Goal: Transaction & Acquisition: Purchase product/service

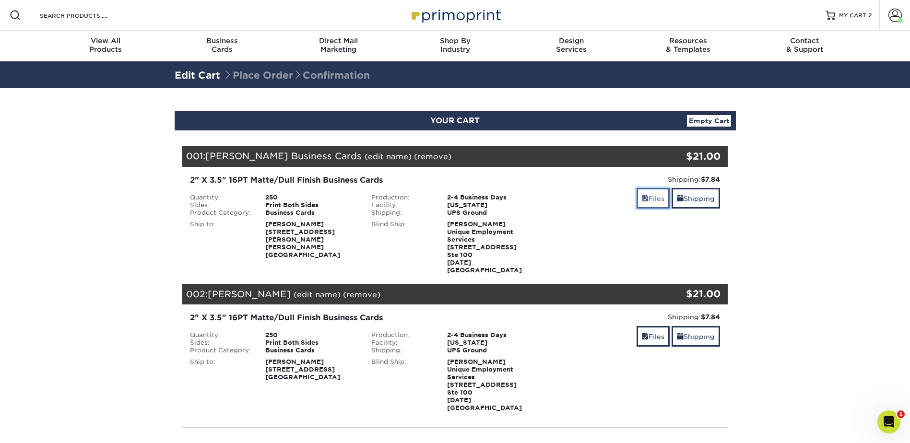
click at [657, 200] on link "Files" at bounding box center [653, 198] width 33 height 21
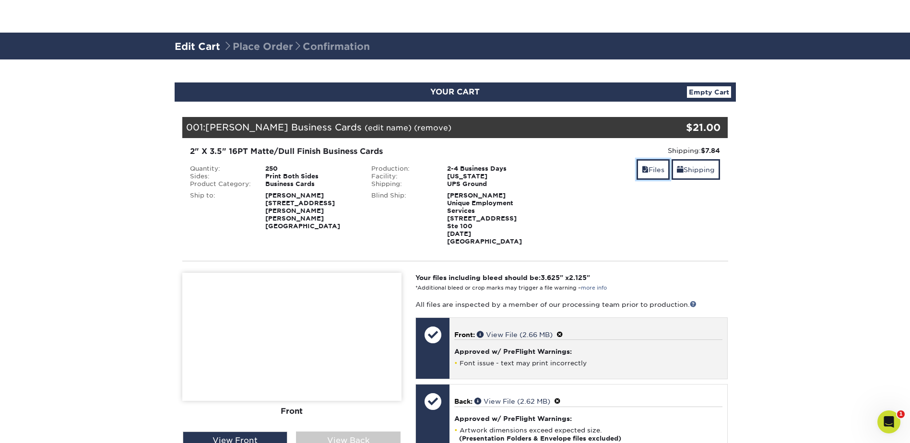
scroll to position [96, 0]
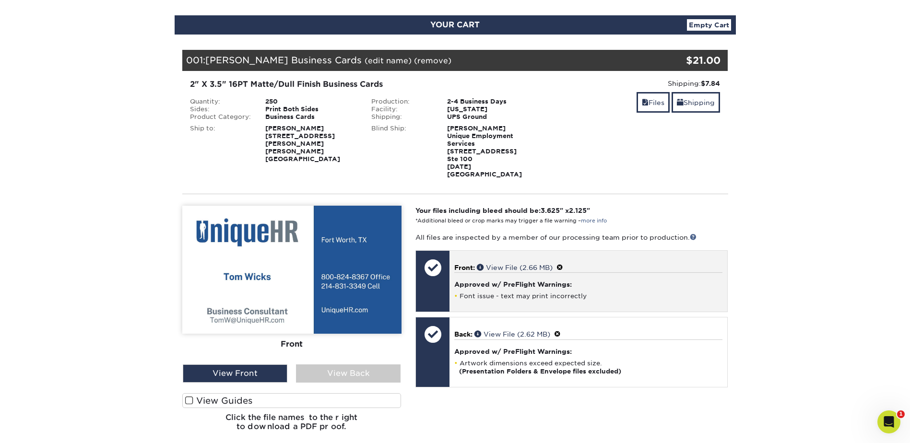
click at [449, 280] on div at bounding box center [433, 281] width 34 height 61
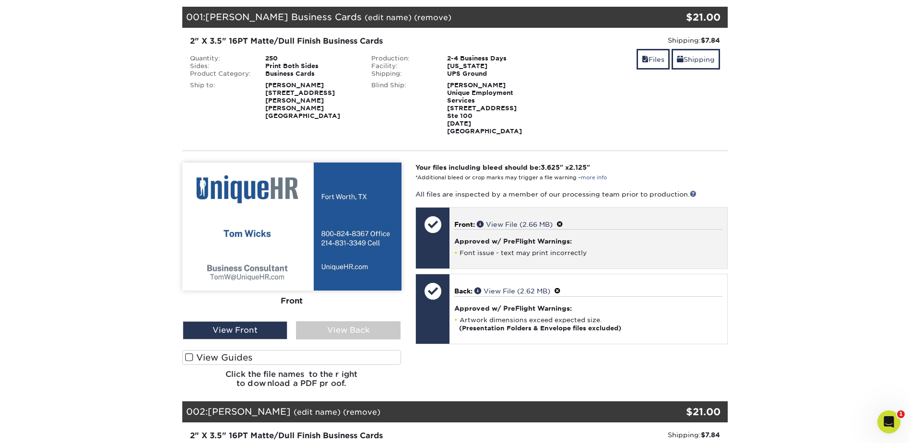
scroll to position [144, 0]
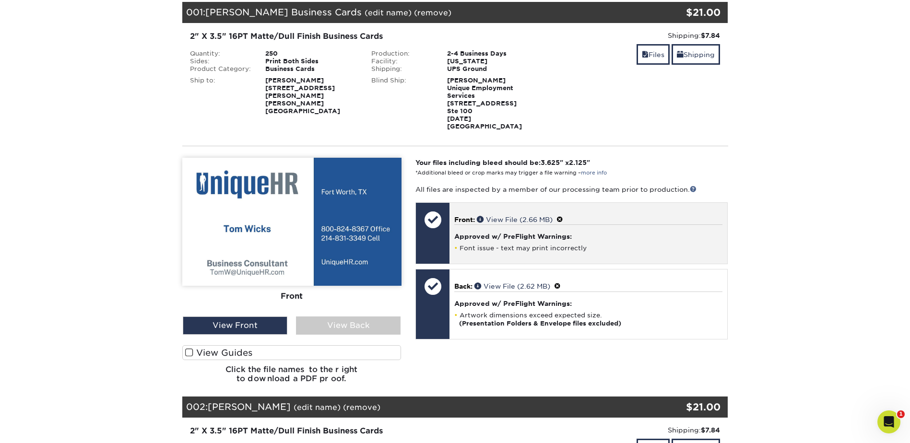
click at [564, 214] on p "Front: View File (2.66 MB)" at bounding box center [588, 219] width 268 height 10
click at [568, 214] on p "Front: View File (2.66 MB)" at bounding box center [588, 219] width 268 height 10
click at [563, 216] on span at bounding box center [560, 220] width 7 height 8
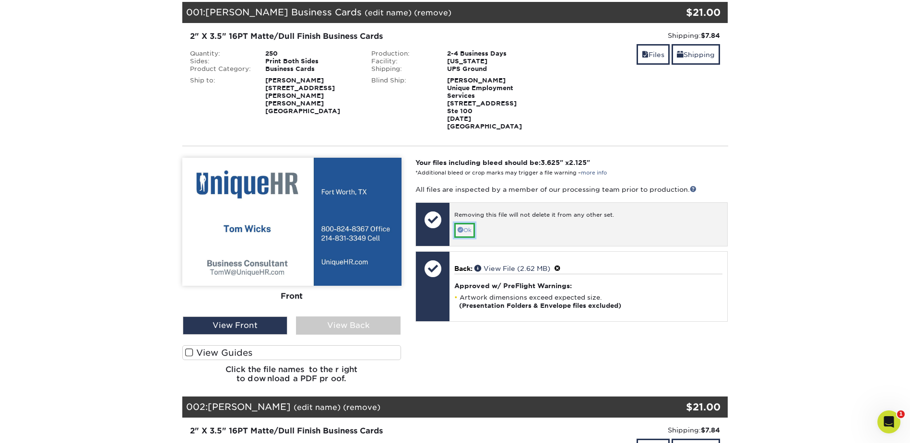
click at [466, 223] on link "Ok" at bounding box center [464, 230] width 21 height 15
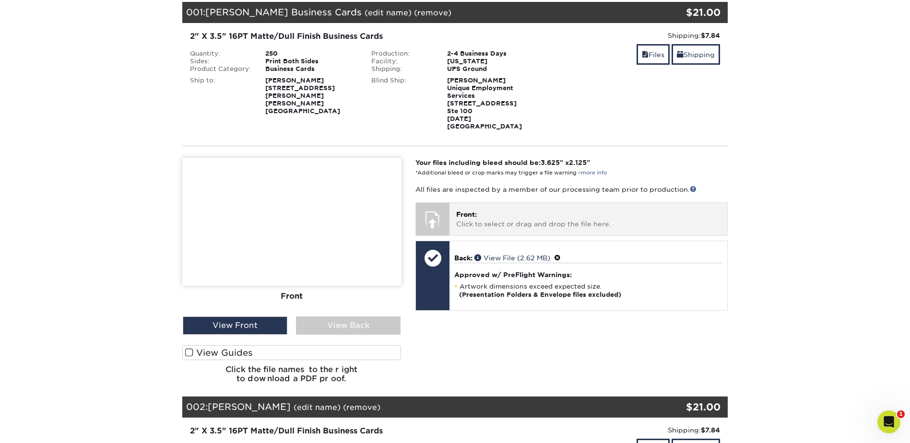
click at [476, 211] on span "Front:" at bounding box center [466, 215] width 21 height 8
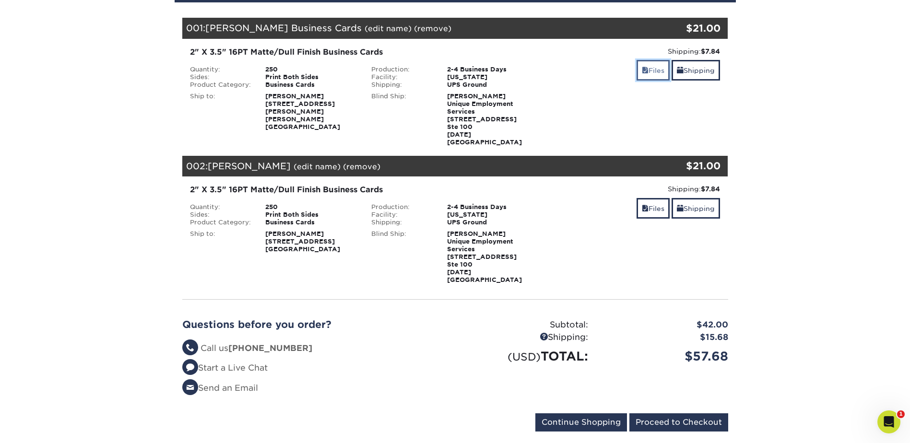
click at [655, 68] on link "Files" at bounding box center [653, 70] width 33 height 21
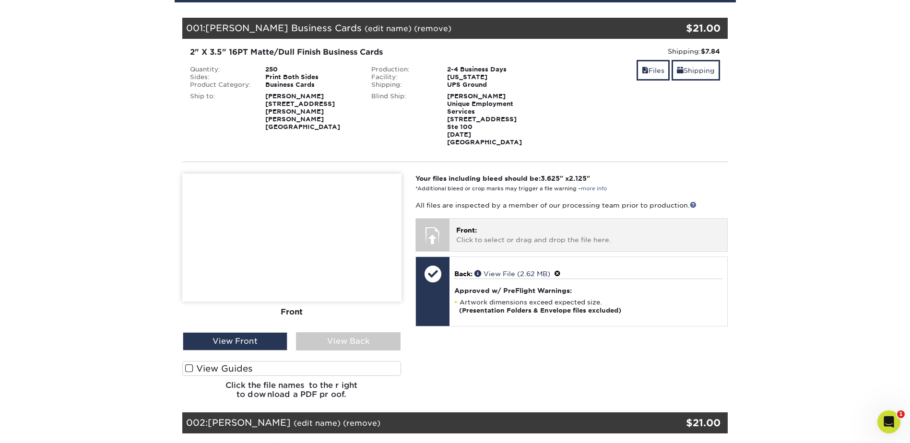
click at [512, 230] on p "Front: Click to select or drag and drop the file here." at bounding box center [588, 235] width 264 height 20
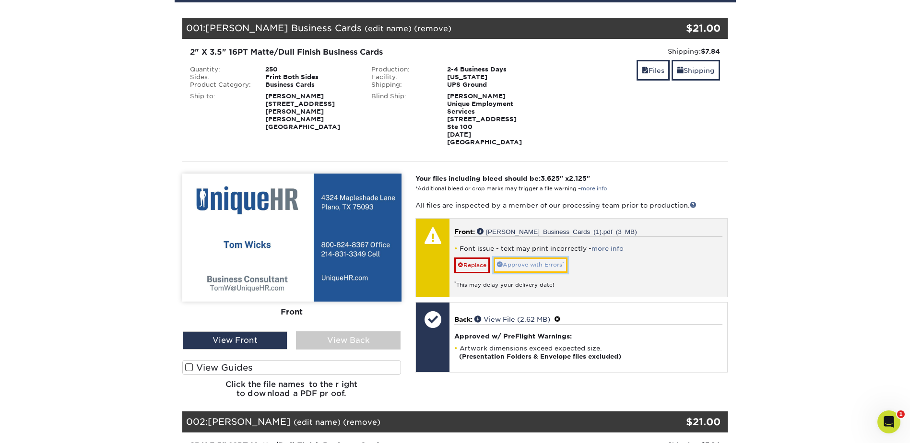
click at [536, 258] on link "Approve with Errors *" at bounding box center [531, 265] width 74 height 15
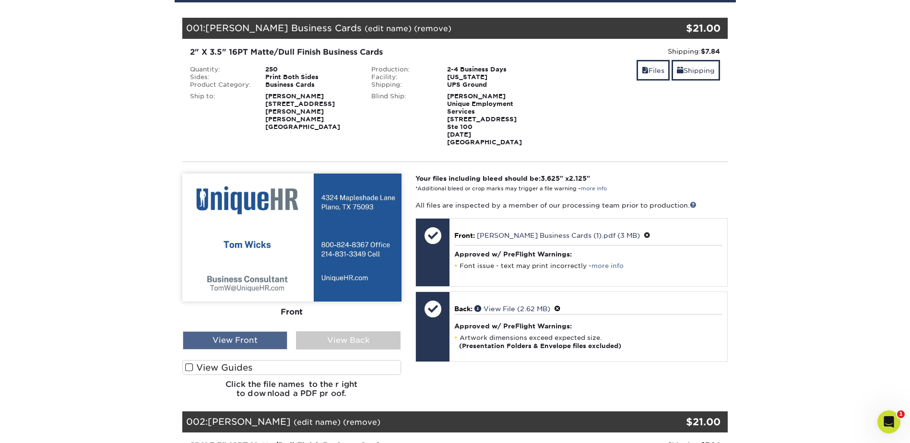
click at [249, 332] on div "View Front" at bounding box center [235, 341] width 105 height 18
click at [390, 334] on div "View Back" at bounding box center [348, 341] width 105 height 18
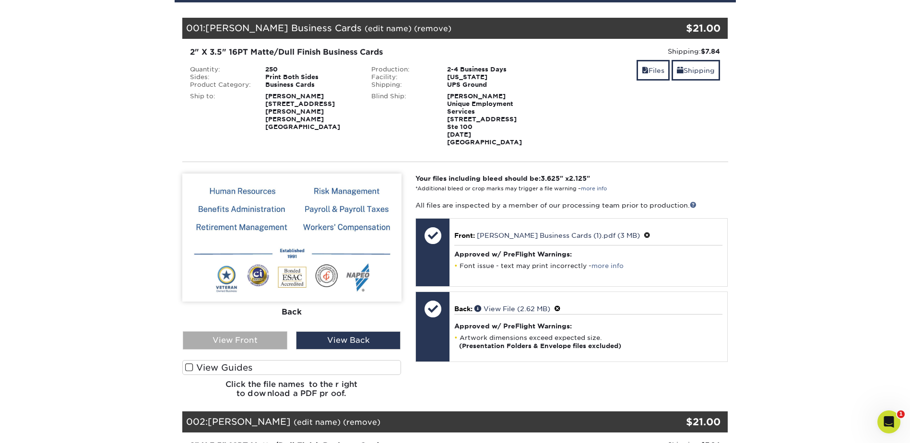
click at [262, 332] on div "View Front" at bounding box center [235, 341] width 105 height 18
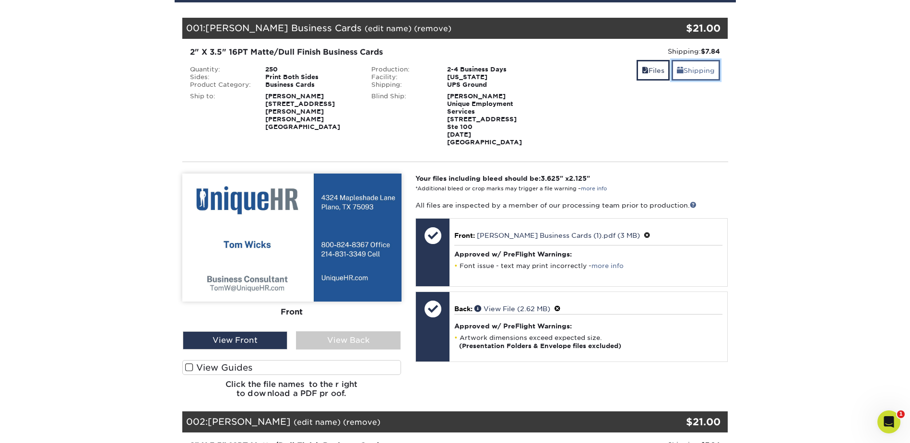
click at [698, 61] on link "Shipping" at bounding box center [696, 70] width 48 height 21
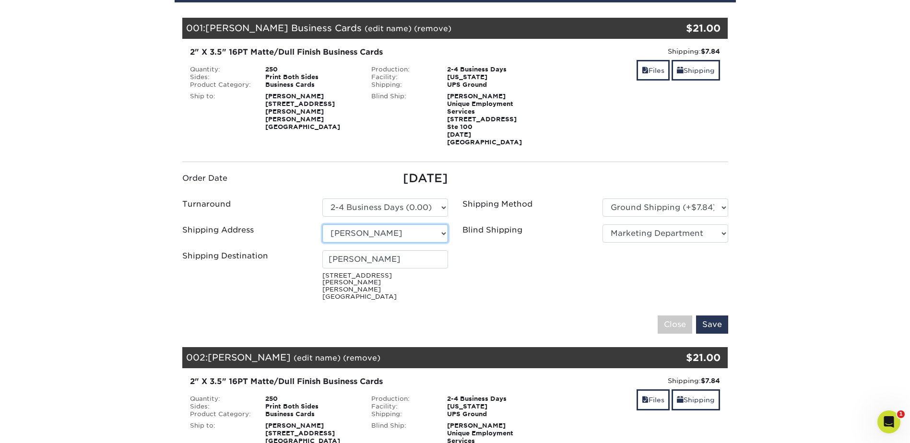
click at [405, 228] on select "Select One Arieux Home Bradley Cole BrianRothermel Brittney Q Chris C Collette …" at bounding box center [385, 234] width 126 height 18
click at [436, 273] on small "302 Cox St Wills Point, TX 75169" at bounding box center [385, 287] width 126 height 28
